Goal: Information Seeking & Learning: Learn about a topic

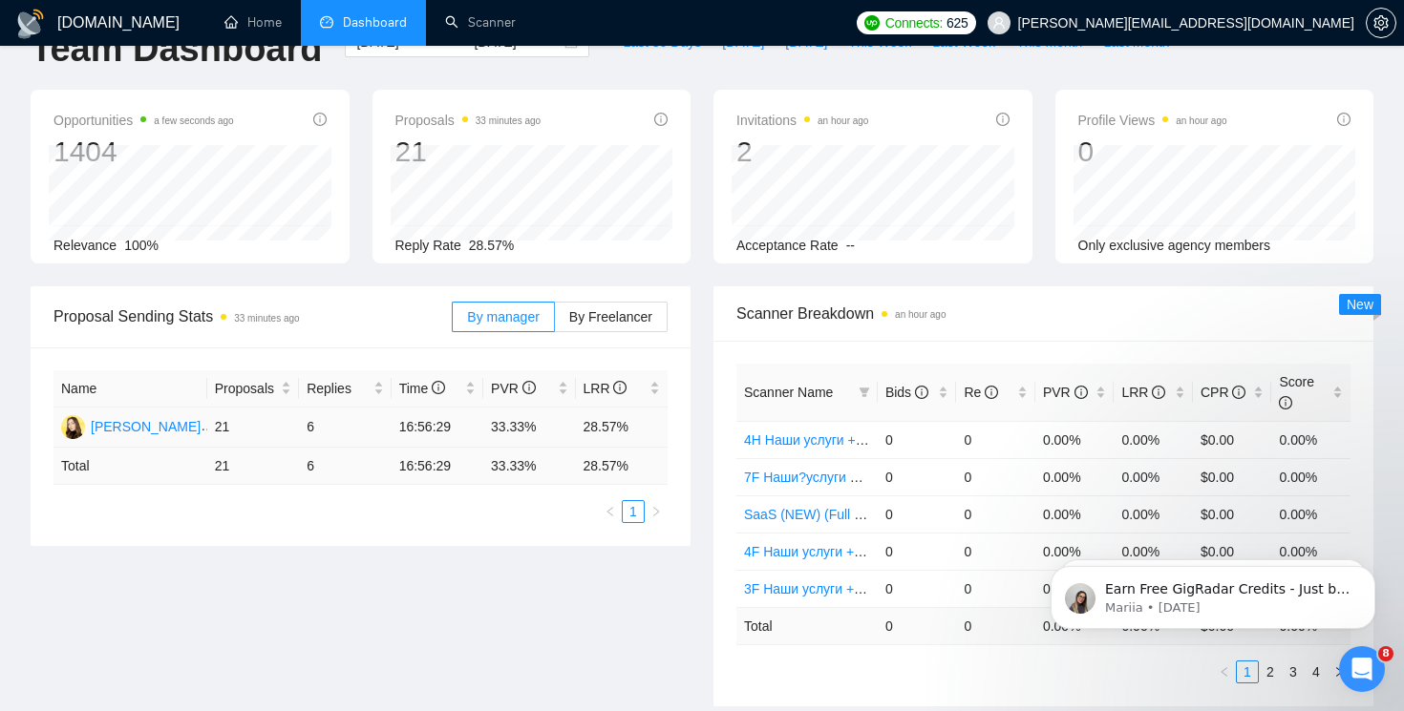
scroll to position [55, 0]
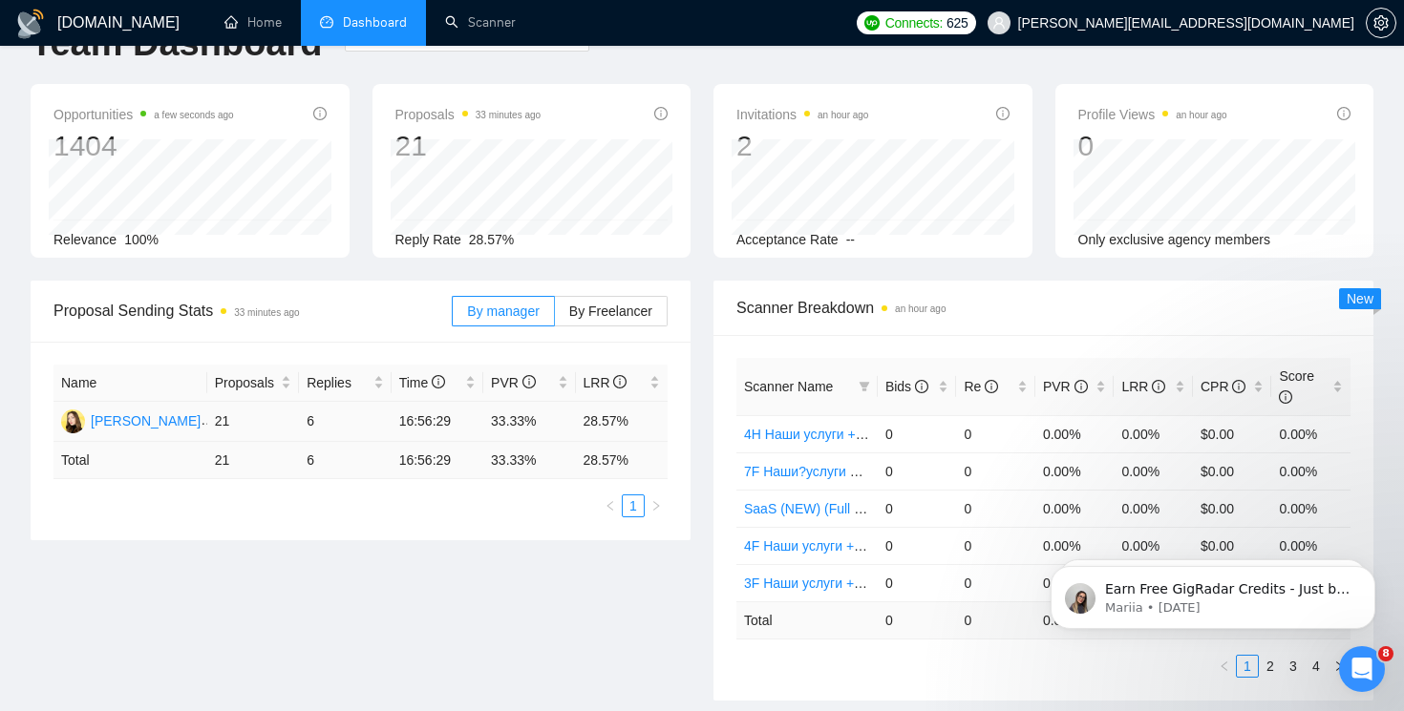
click at [306, 415] on td "6" at bounding box center [345, 422] width 92 height 40
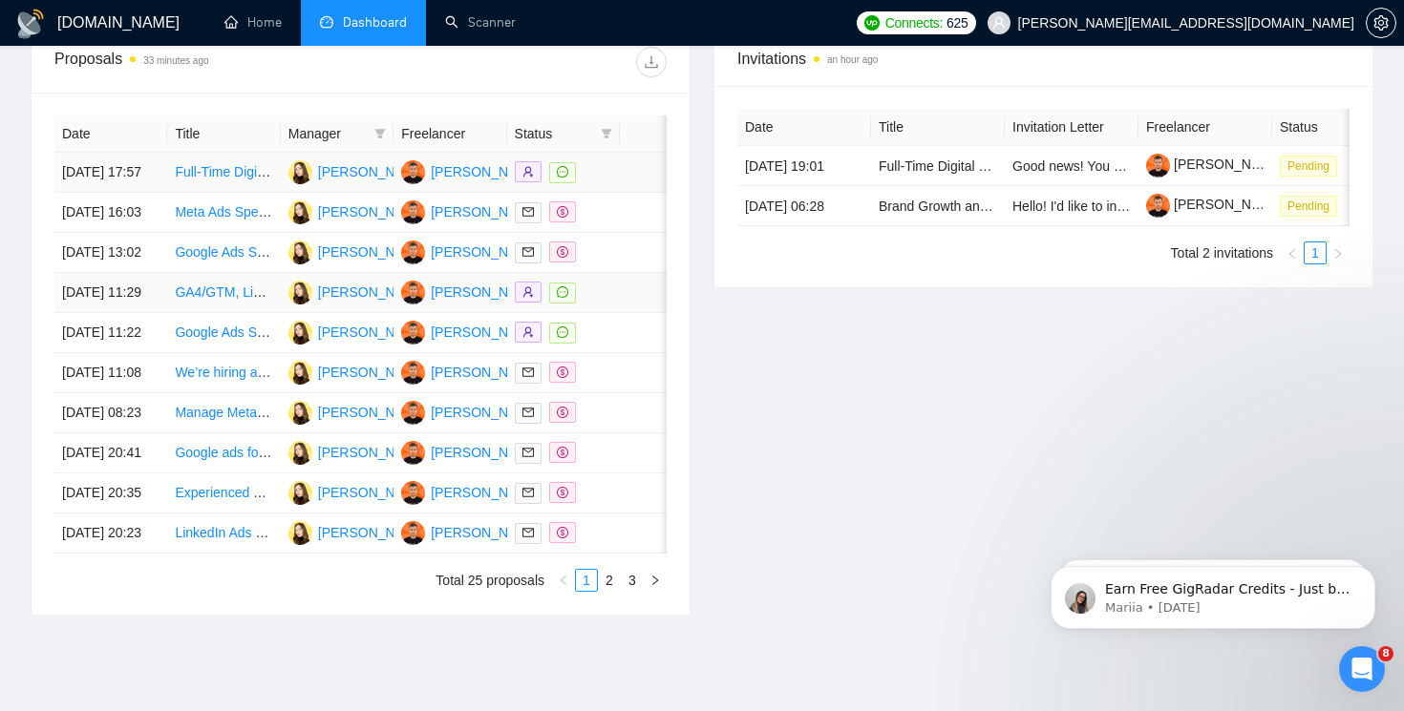
scroll to position [728, 0]
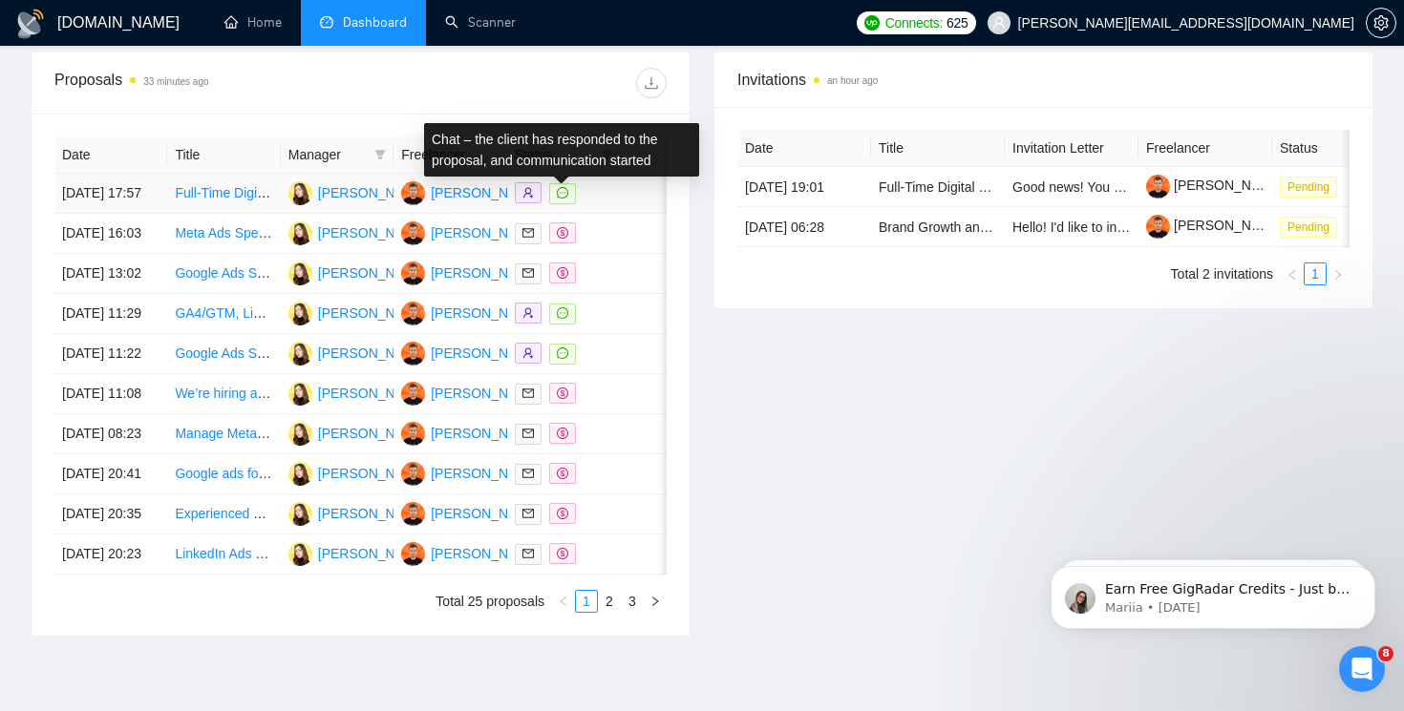
click at [563, 199] on icon "message" at bounding box center [562, 192] width 11 height 11
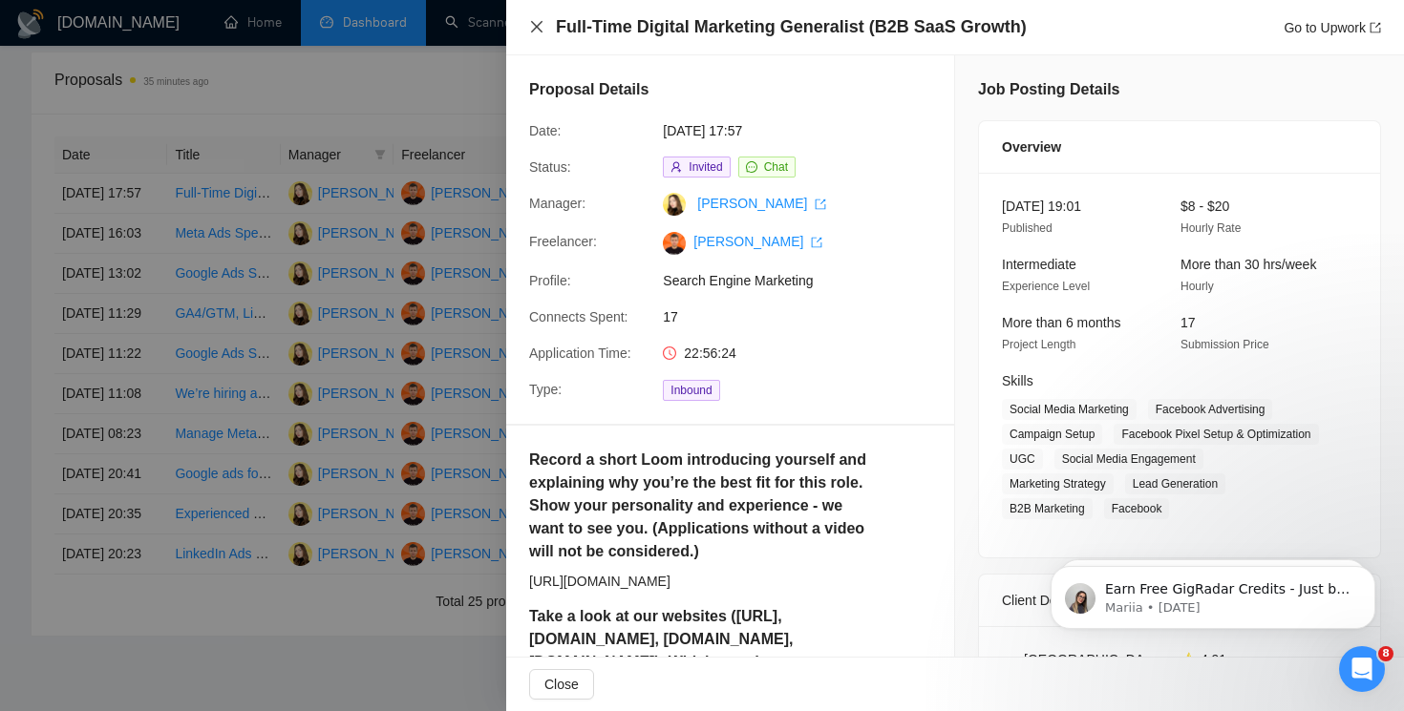
click at [531, 32] on icon "close" at bounding box center [536, 26] width 11 height 11
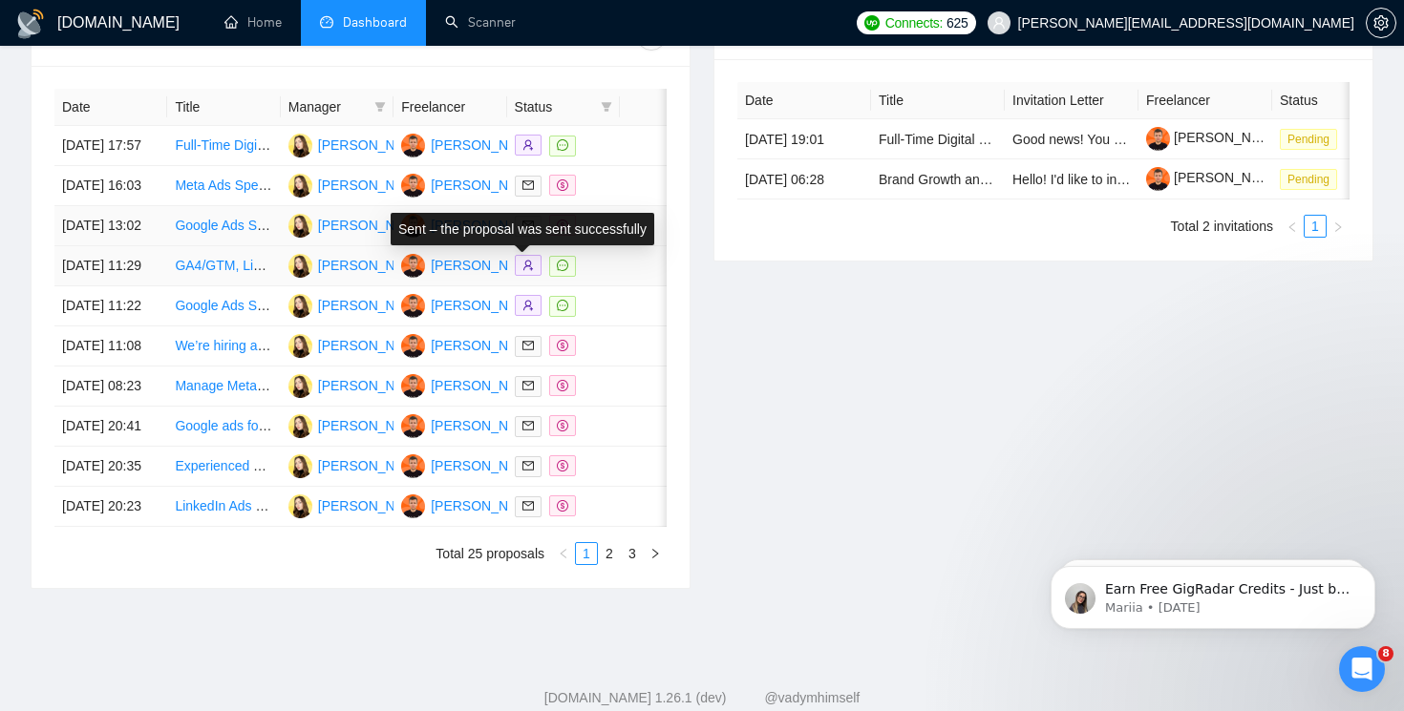
scroll to position [780, 0]
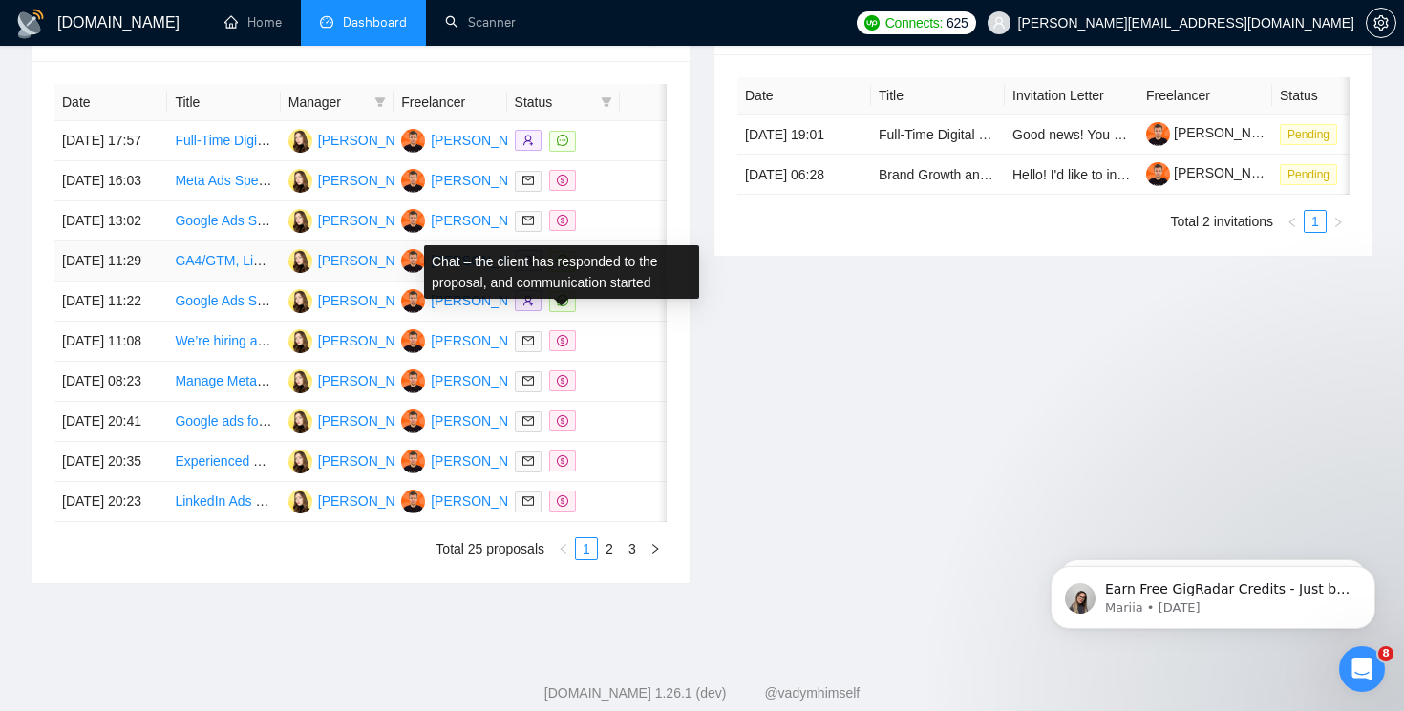
click at [565, 266] on icon "message" at bounding box center [562, 260] width 11 height 11
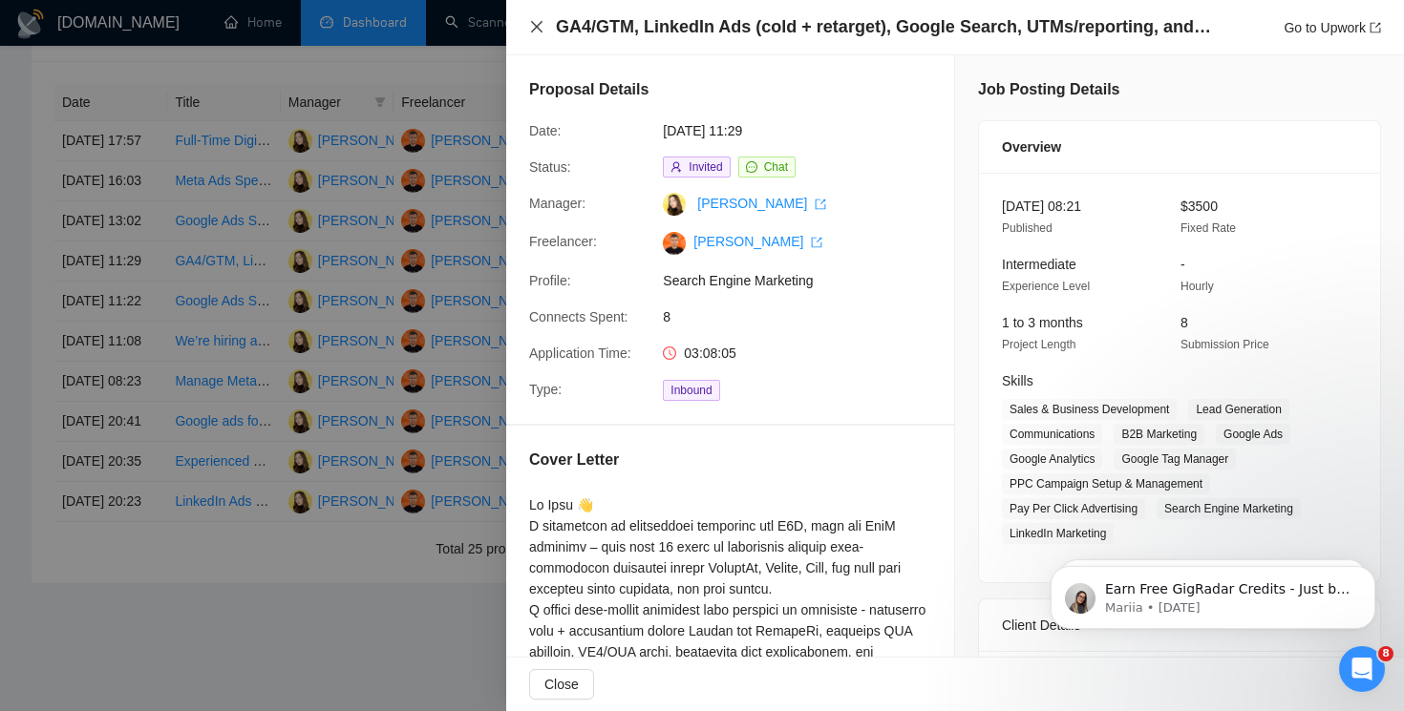
click at [534, 21] on icon "close" at bounding box center [536, 26] width 15 height 15
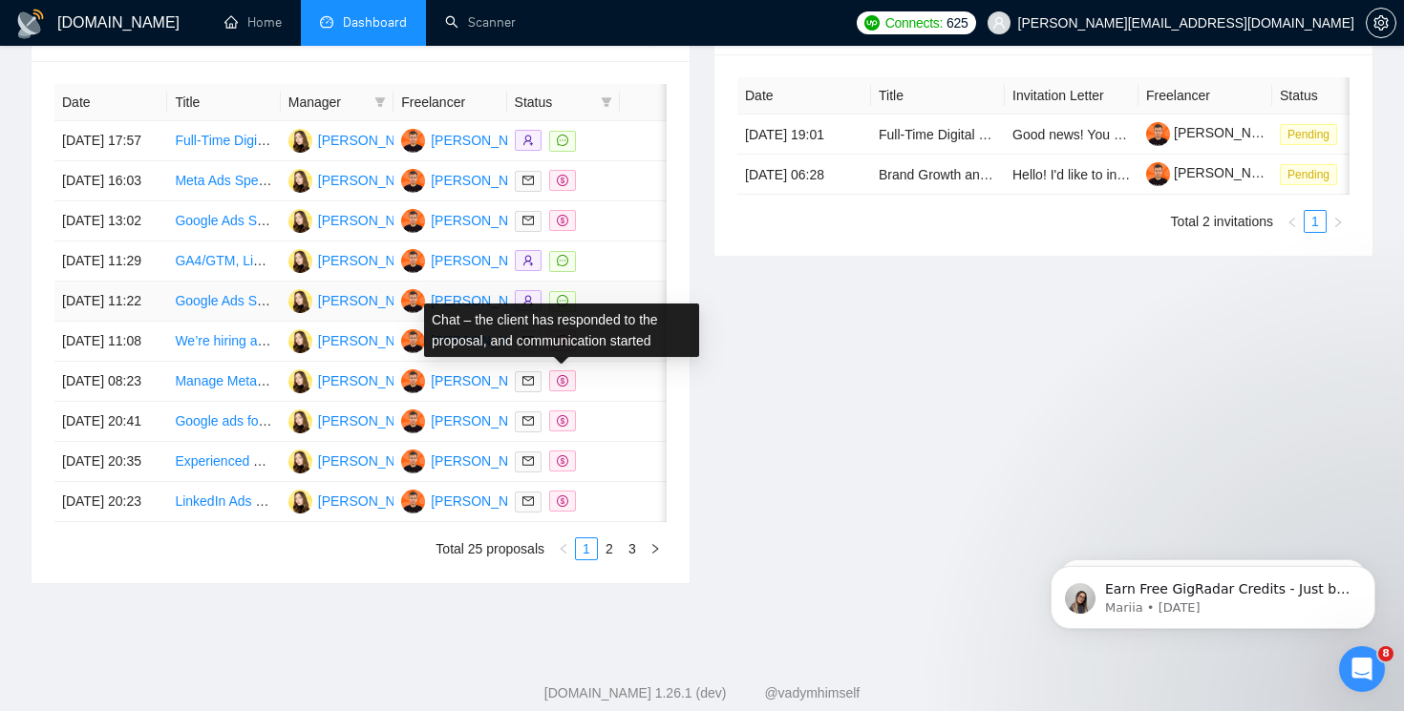
click at [567, 307] on icon "message" at bounding box center [562, 300] width 11 height 11
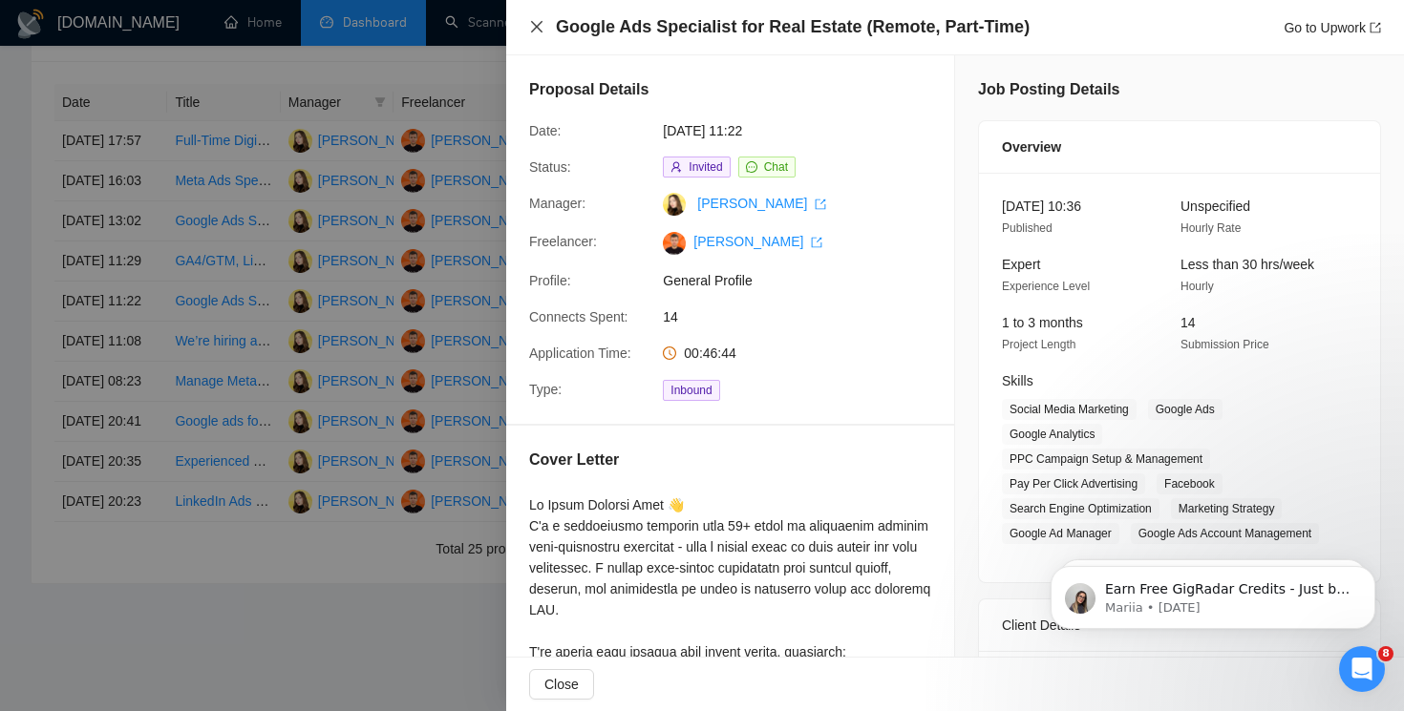
click at [531, 26] on icon "close" at bounding box center [536, 26] width 15 height 15
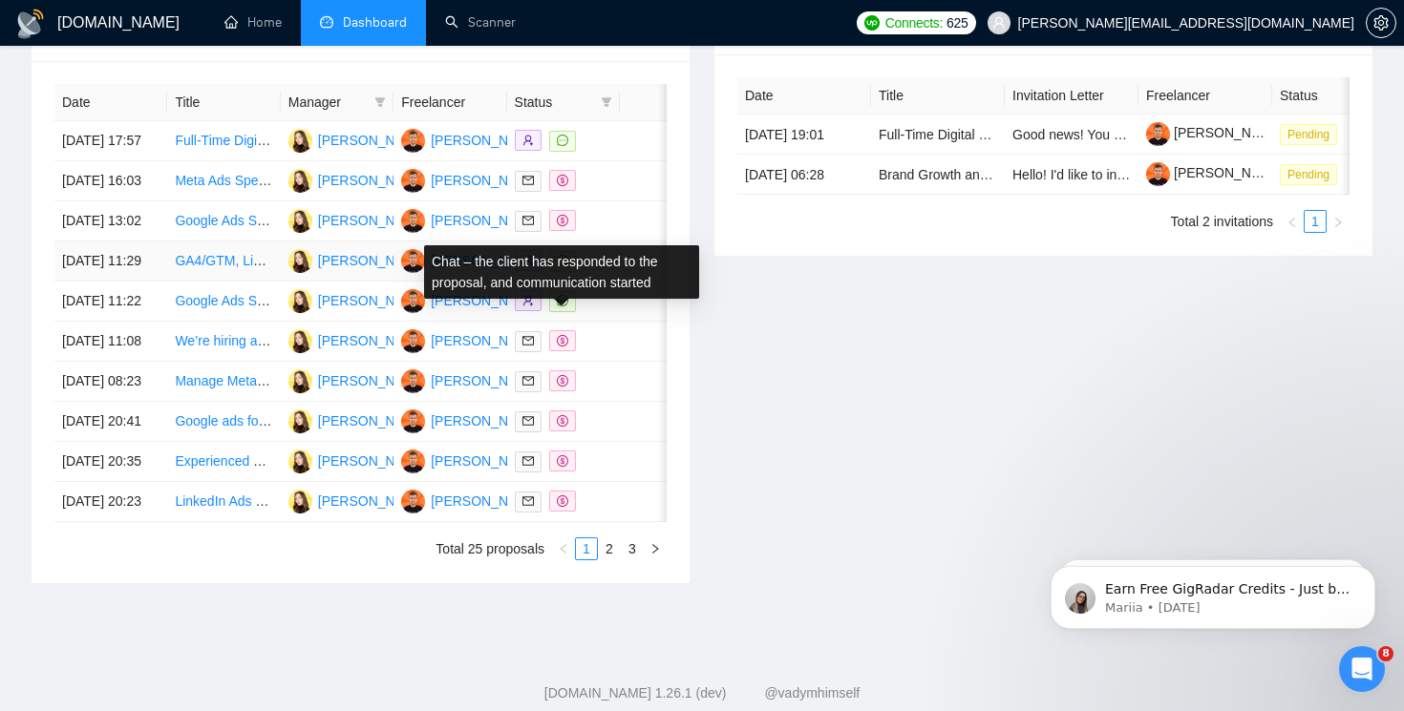
click at [557, 266] on icon "message" at bounding box center [562, 260] width 11 height 11
